Goal: Communication & Community: Answer question/provide support

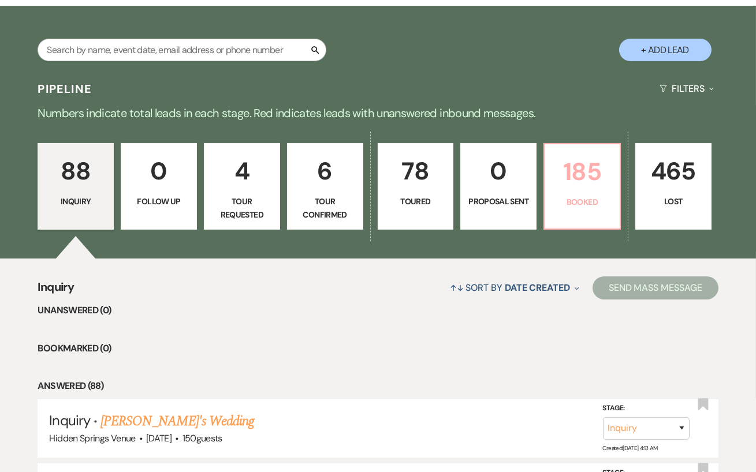
click at [560, 163] on p "185" at bounding box center [581, 171] width 61 height 39
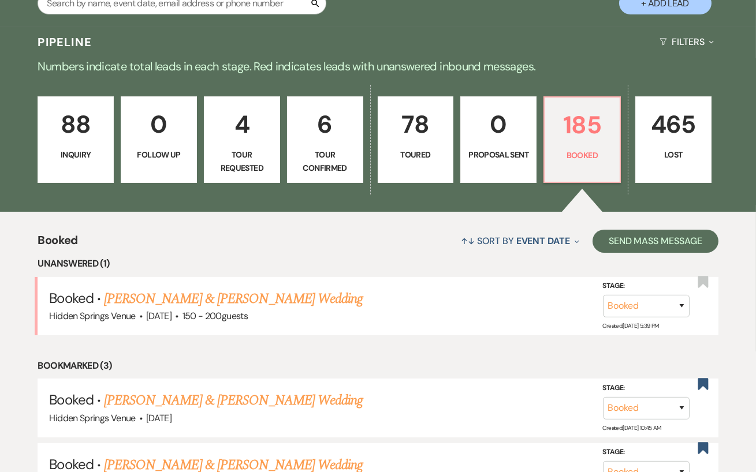
scroll to position [243, 0]
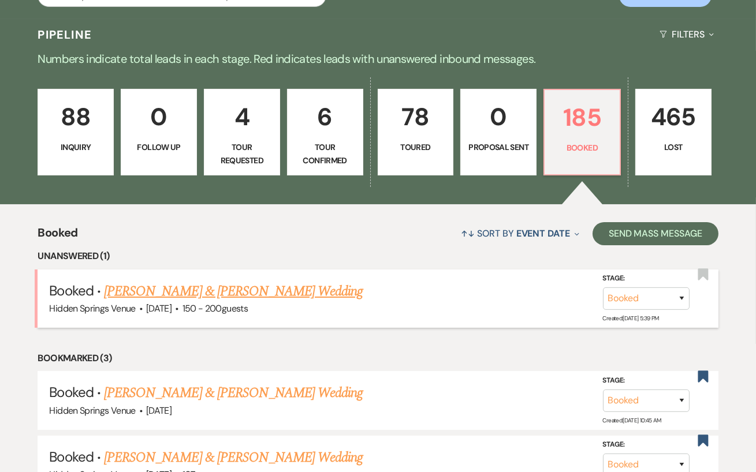
click at [295, 290] on link "[PERSON_NAME] & [PERSON_NAME] Wedding" at bounding box center [233, 291] width 259 height 21
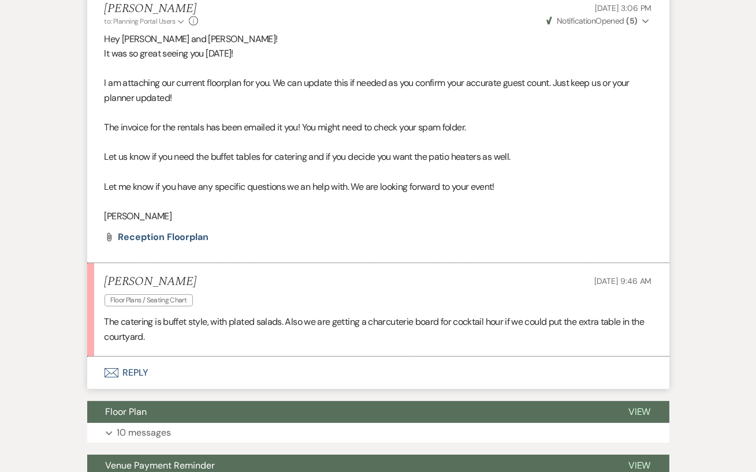
scroll to position [360, 0]
click at [192, 364] on button "Envelope Reply" at bounding box center [378, 373] width 582 height 32
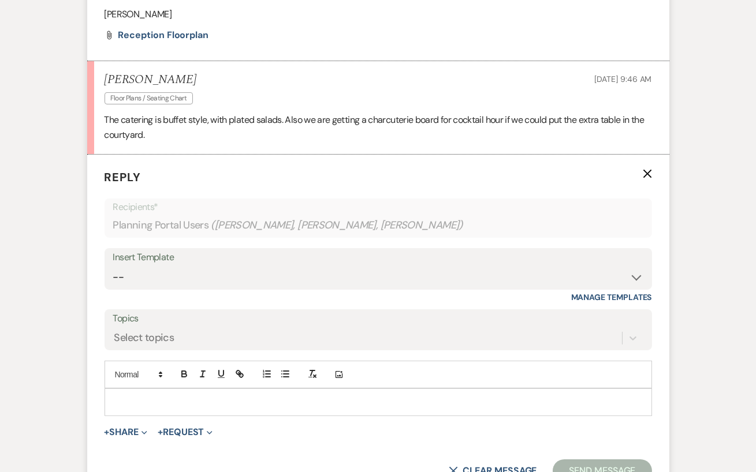
scroll to position [600, 0]
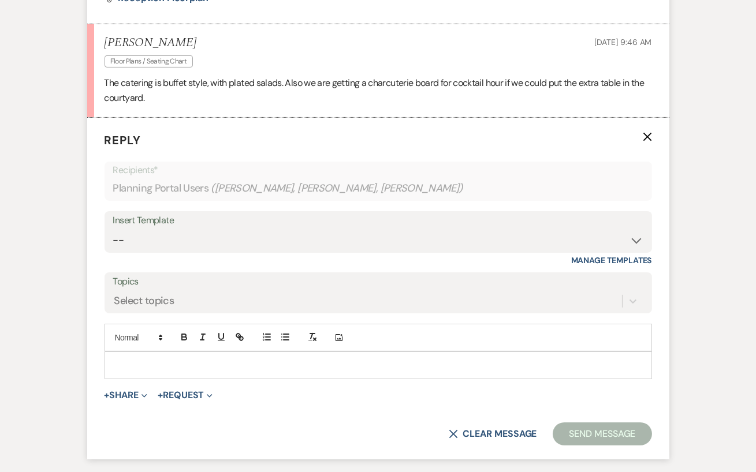
click at [168, 356] on div at bounding box center [378, 365] width 546 height 27
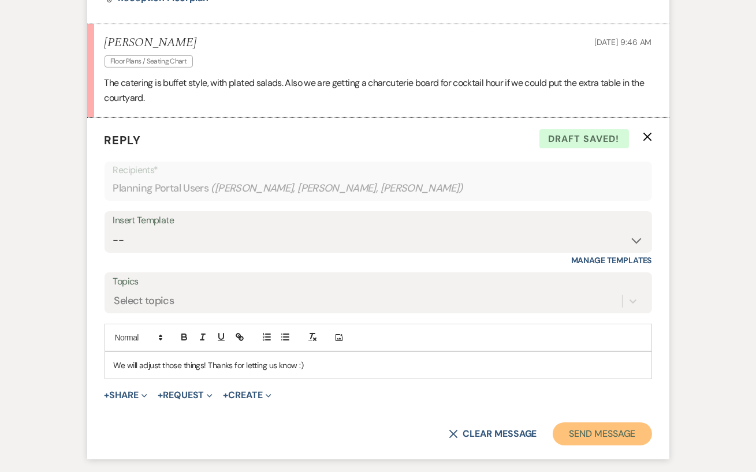
click at [619, 433] on button "Send Message" at bounding box center [601, 434] width 99 height 23
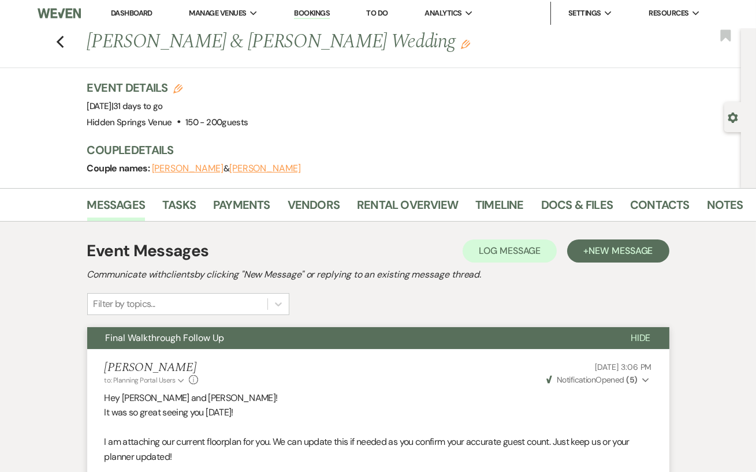
scroll to position [0, 0]
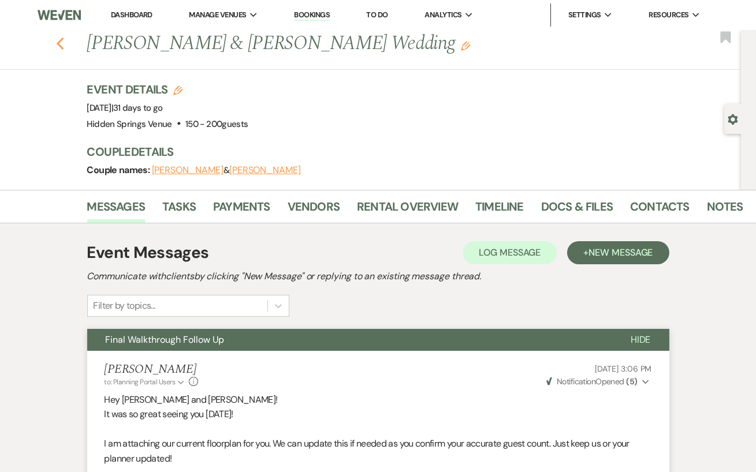
click at [62, 46] on icon "Previous" at bounding box center [60, 44] width 9 height 14
